Goal: Transaction & Acquisition: Download file/media

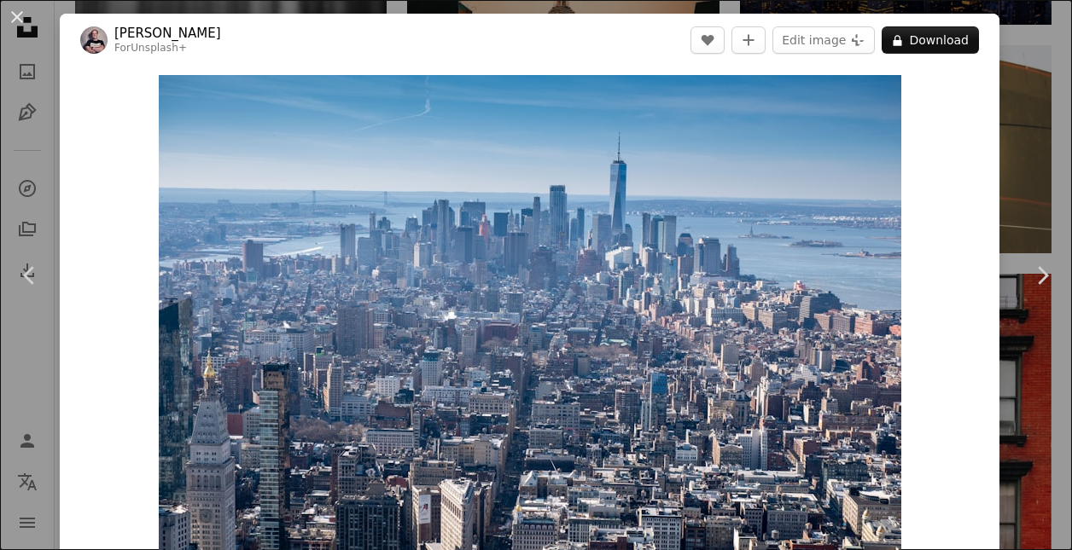
scroll to position [0, 584]
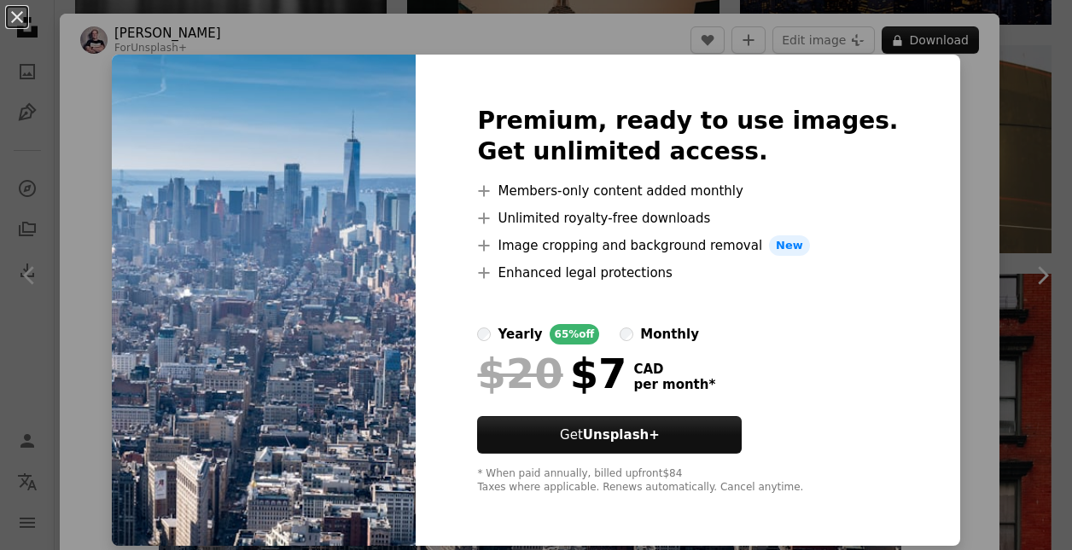
click at [975, 333] on div "An X shape Premium, ready to use images. Get unlimited access. A plus sign Memb…" at bounding box center [536, 275] width 1072 height 550
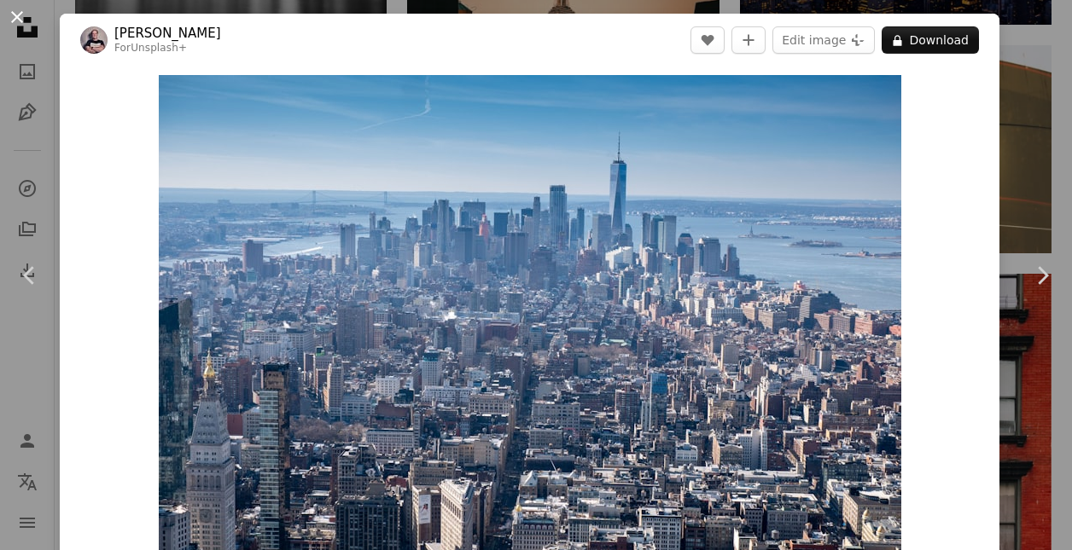
click at [19, 24] on button "An X shape" at bounding box center [17, 17] width 20 height 20
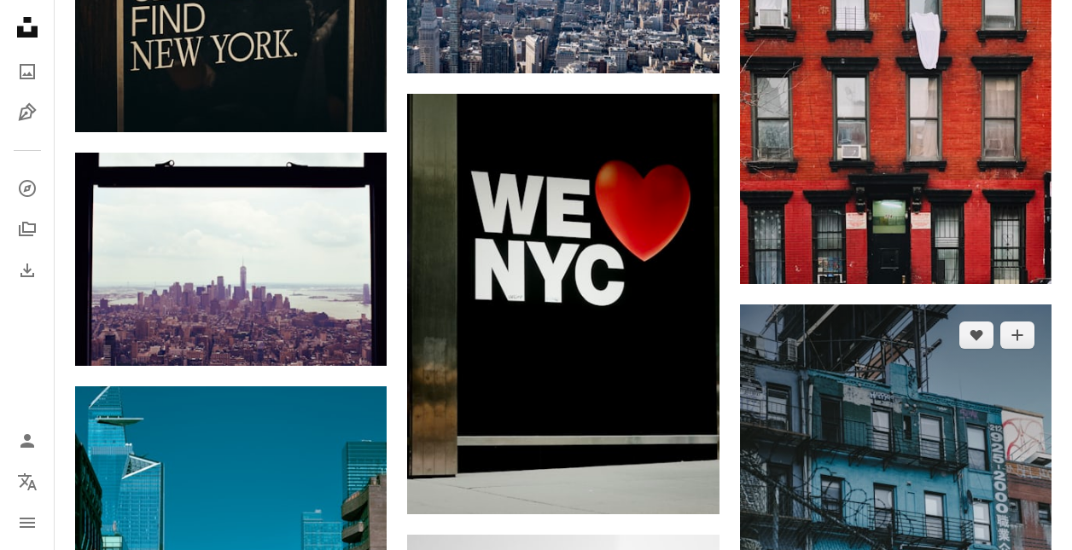
scroll to position [1667, 0]
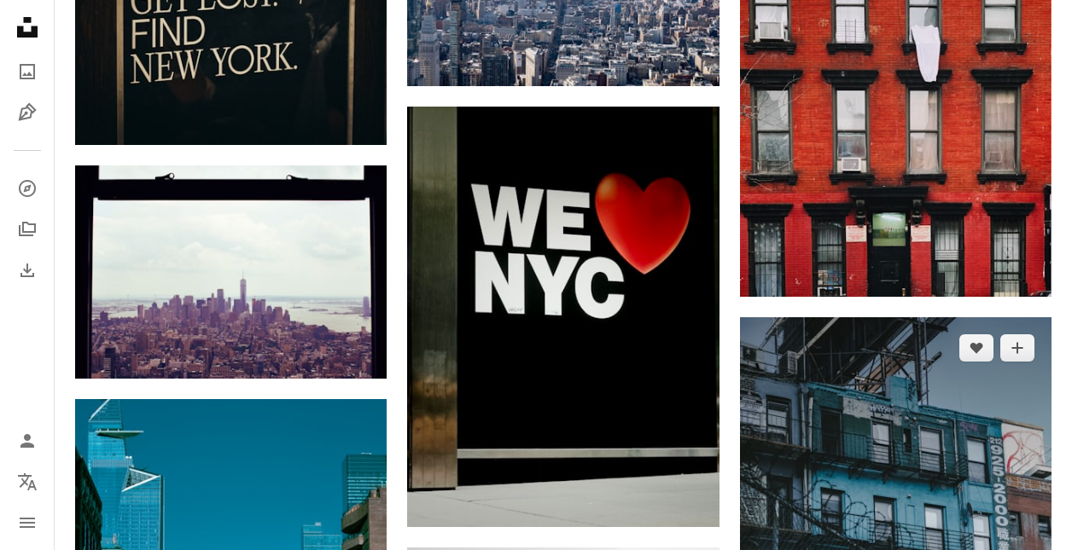
click at [880, 386] on img at bounding box center [895, 551] width 311 height 468
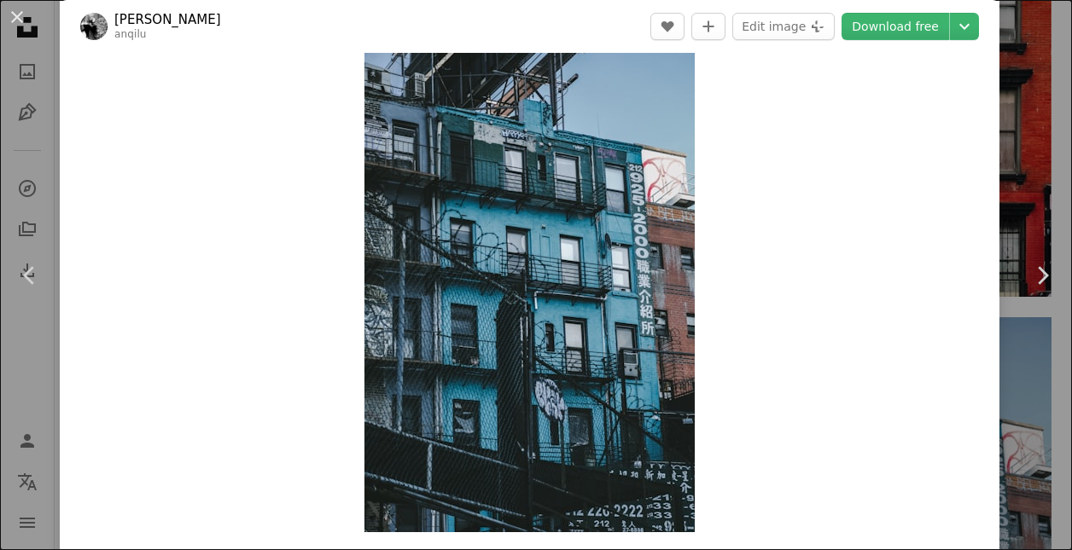
scroll to position [37, 0]
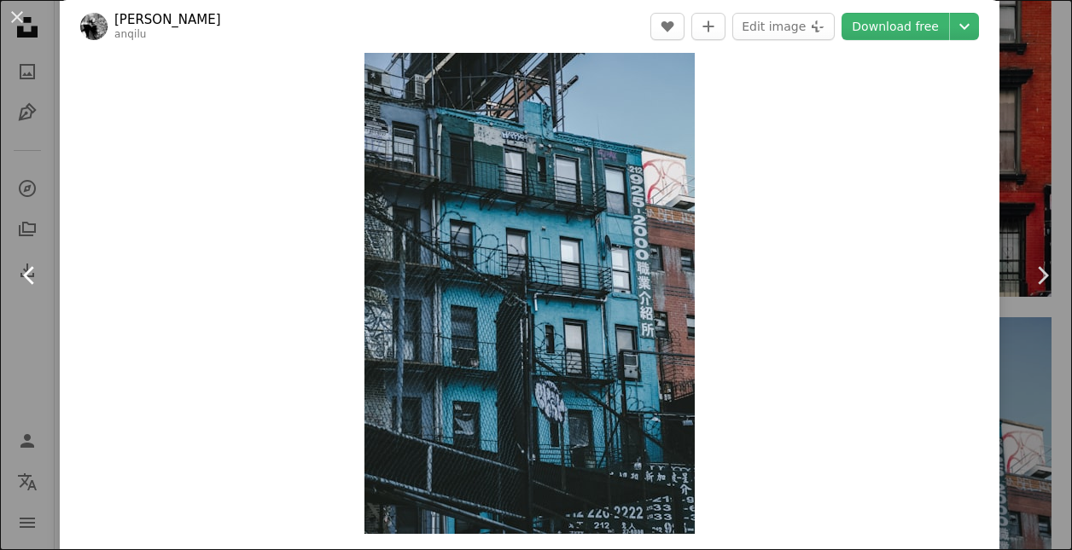
click at [47, 196] on link "Chevron left" at bounding box center [30, 276] width 60 height 164
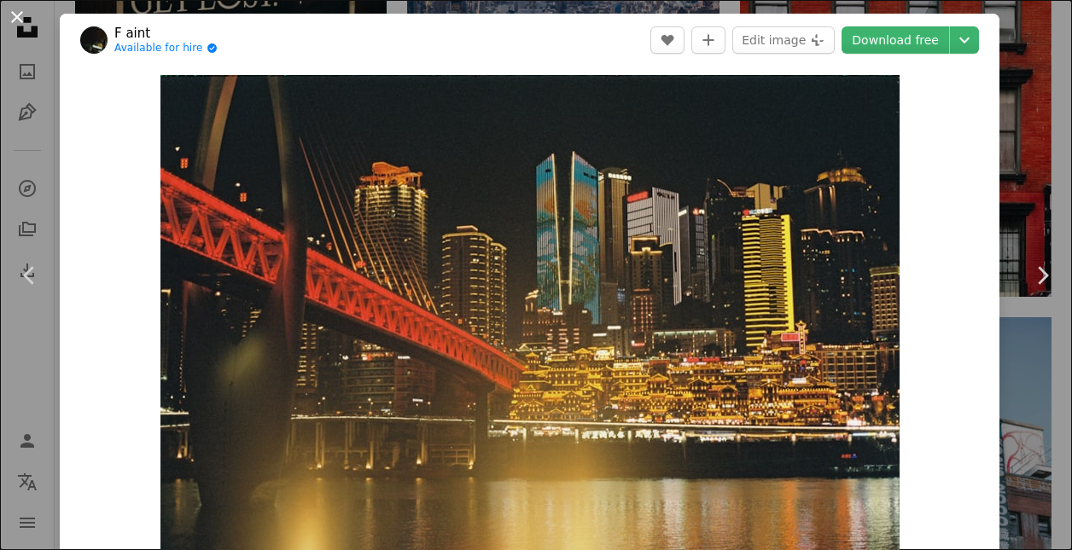
click at [26, 24] on button "An X shape" at bounding box center [17, 17] width 20 height 20
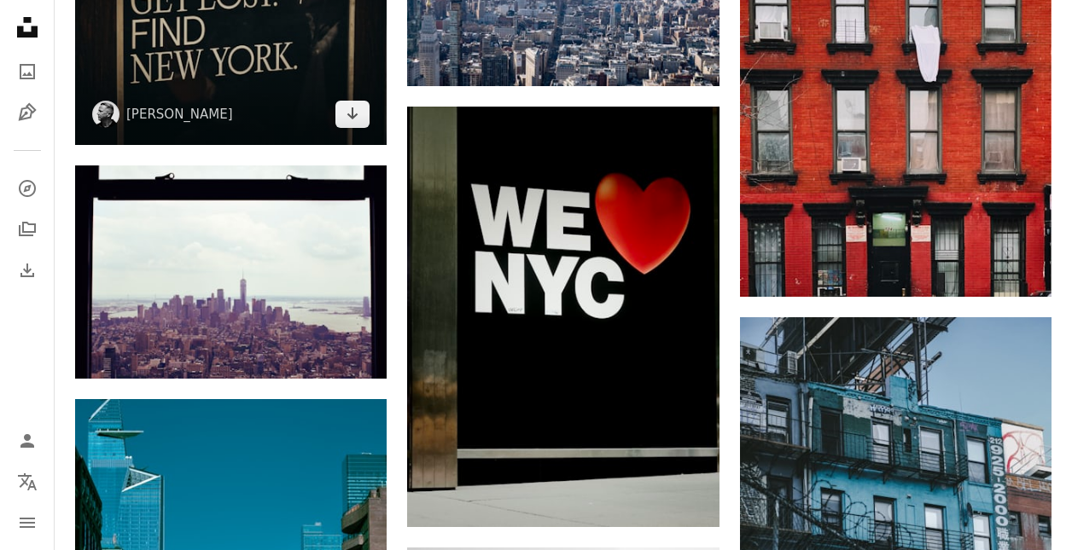
scroll to position [1629, 0]
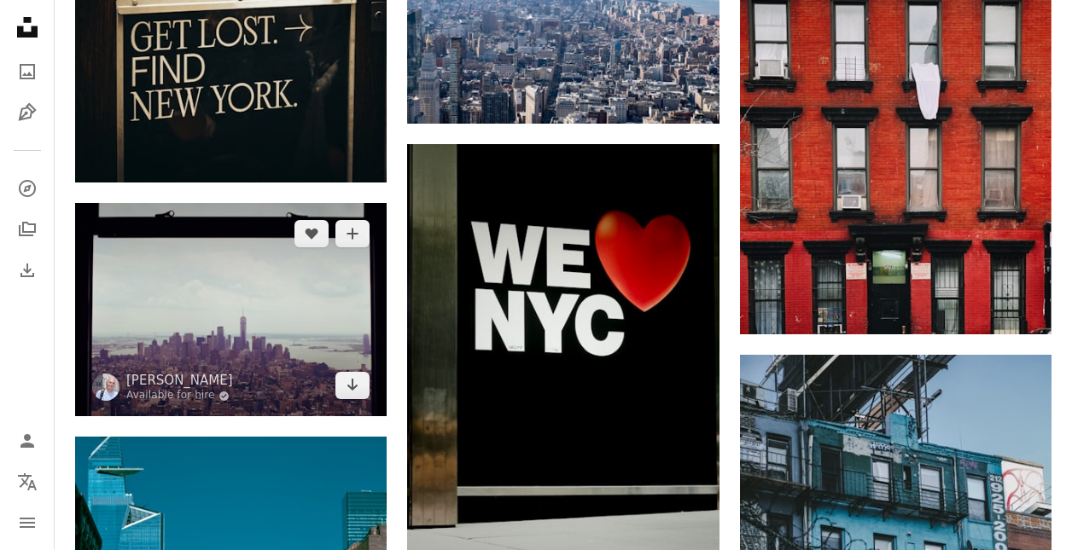
click at [226, 356] on img at bounding box center [230, 309] width 311 height 213
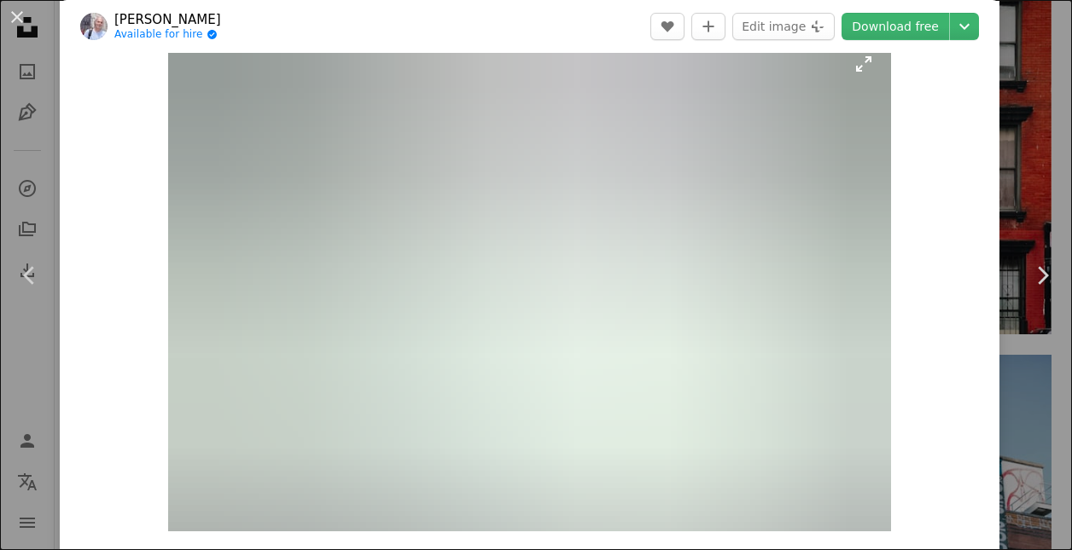
scroll to position [38, 0]
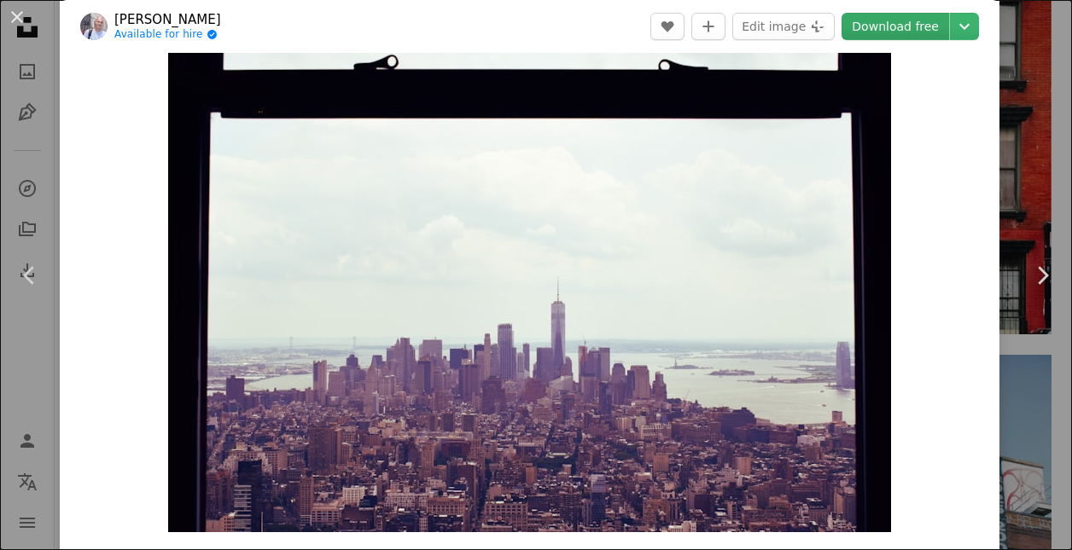
click at [923, 26] on link "Download free" at bounding box center [894, 26] width 107 height 27
